Goal: Check status

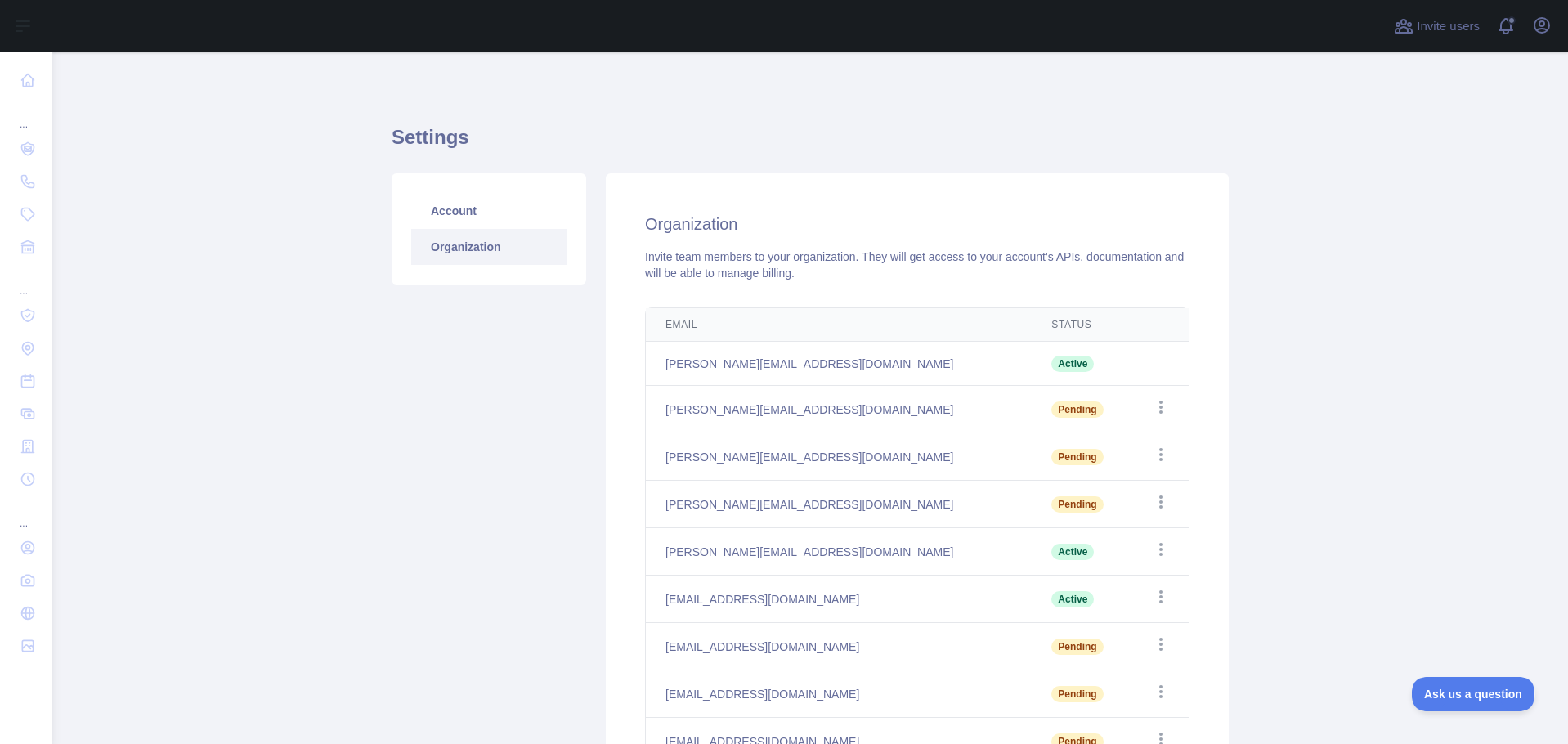
scroll to position [245, 0]
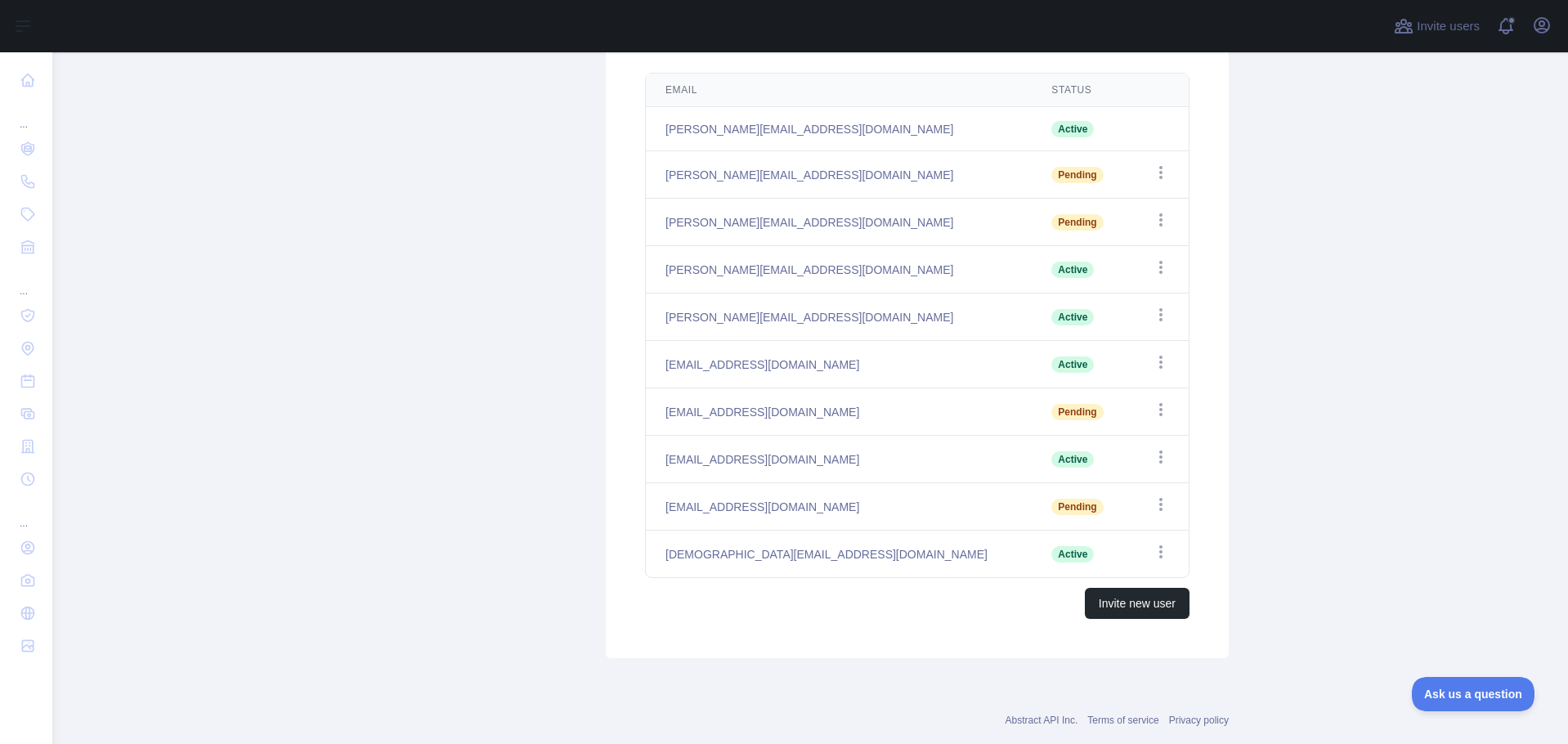
scroll to position [245, 0]
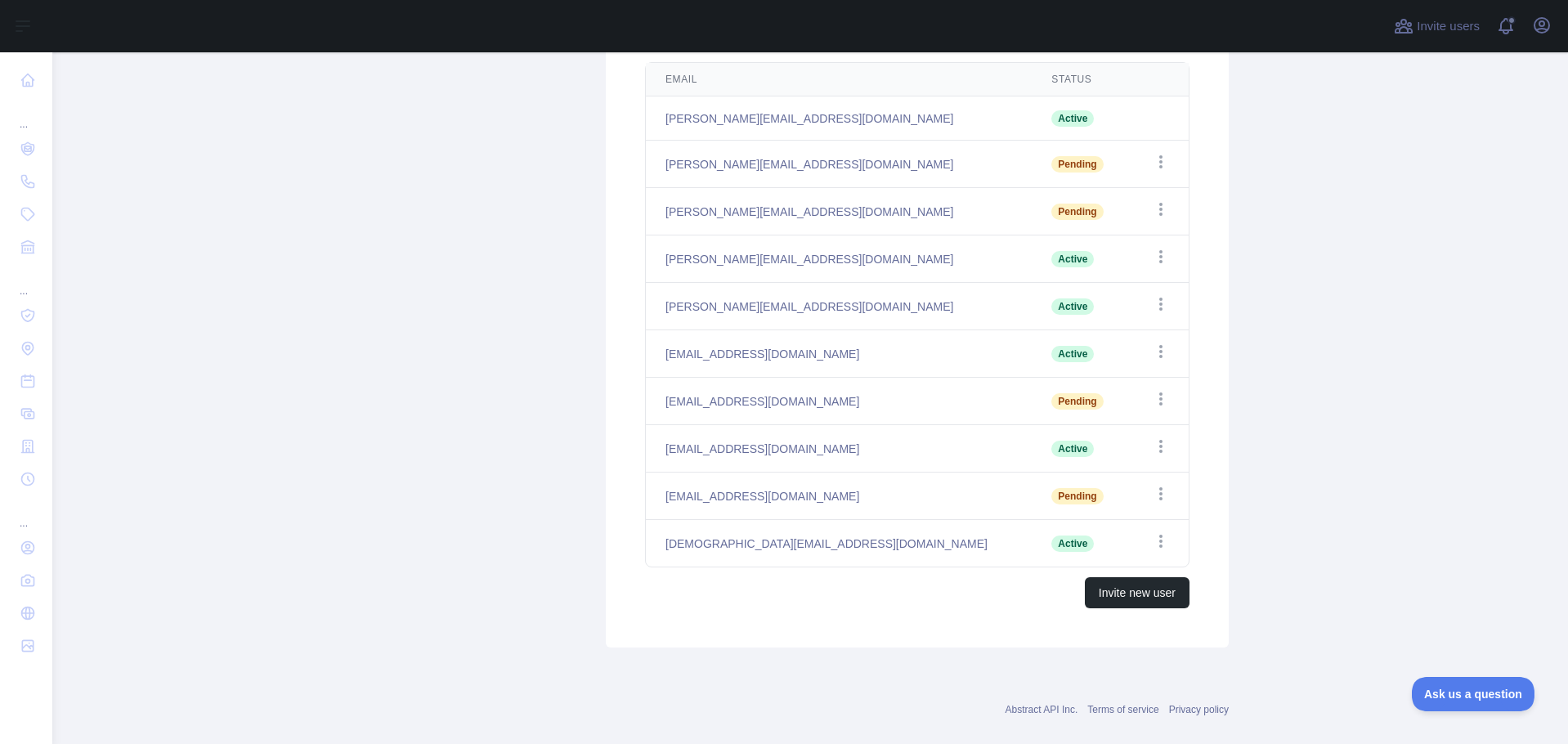
click at [1052, 406] on span "Pending" at bounding box center [1077, 401] width 51 height 16
